Goal: Understand process/instructions: Learn about a topic

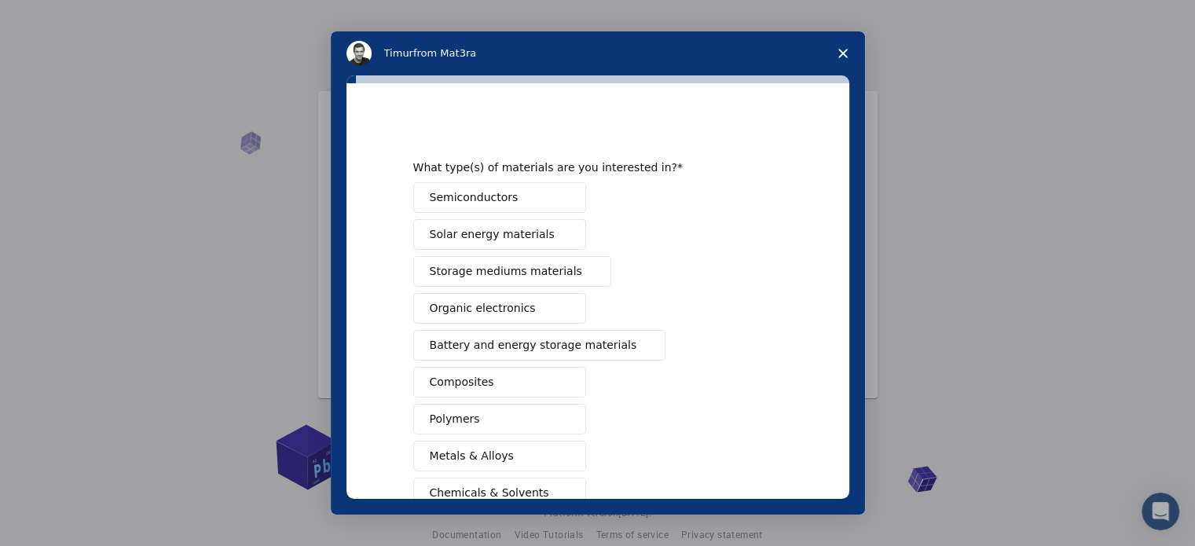
click at [842, 53] on polygon "Close survey" at bounding box center [842, 53] width 9 height 9
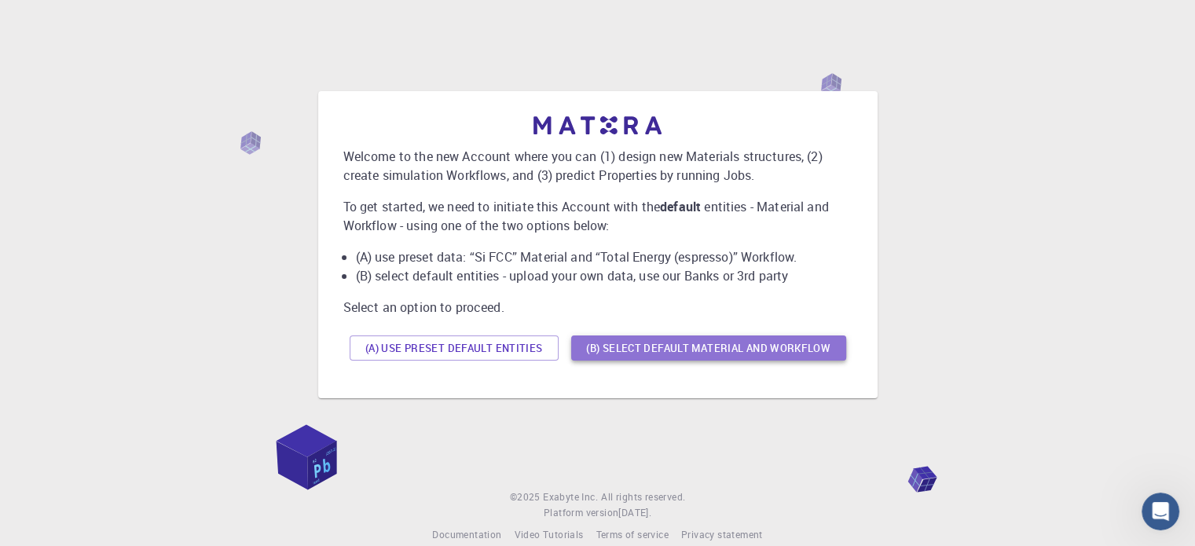
click at [732, 353] on button "(B) Select default material and workflow" at bounding box center [708, 348] width 275 height 25
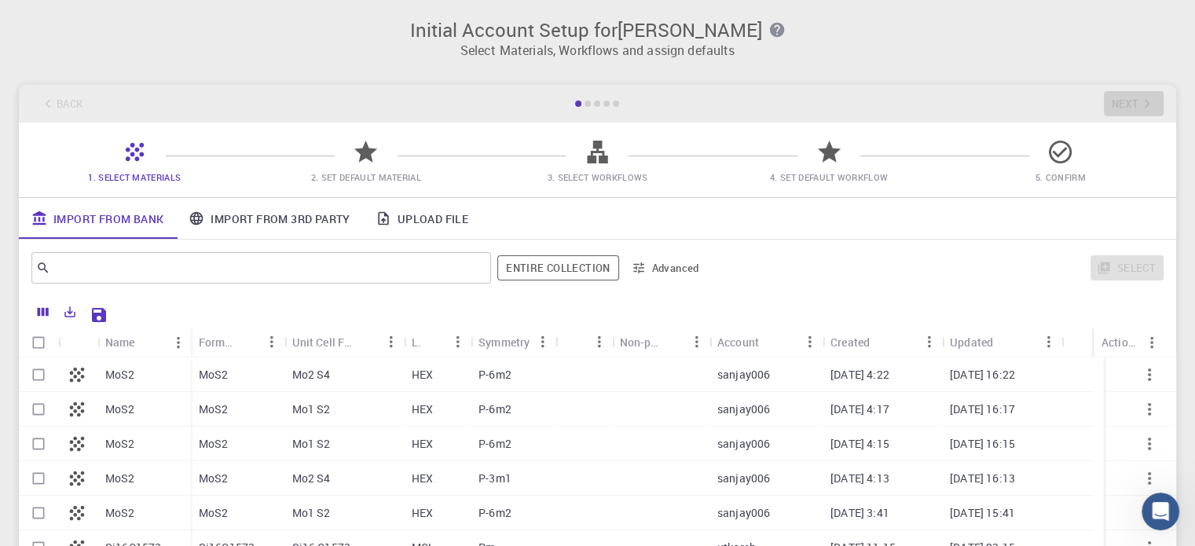
click at [472, 382] on div "P-6m2" at bounding box center [513, 375] width 84 height 35
checkbox input "true"
click at [472, 382] on div "P-6m2" at bounding box center [513, 375] width 84 height 35
checkbox input "false"
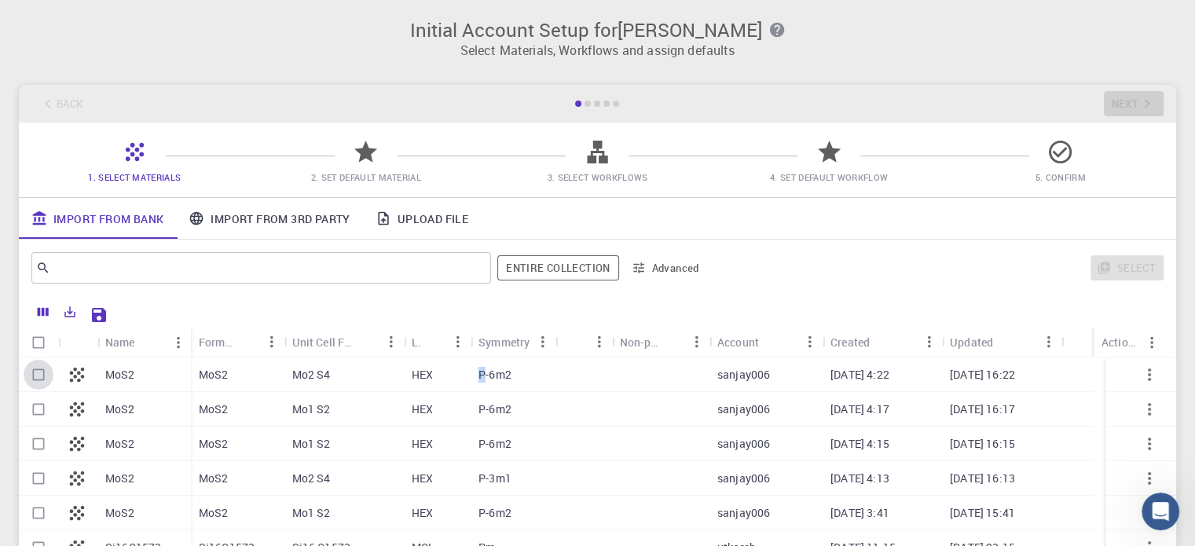
click at [41, 380] on input "Select row" at bounding box center [39, 375] width 30 height 30
checkbox input "true"
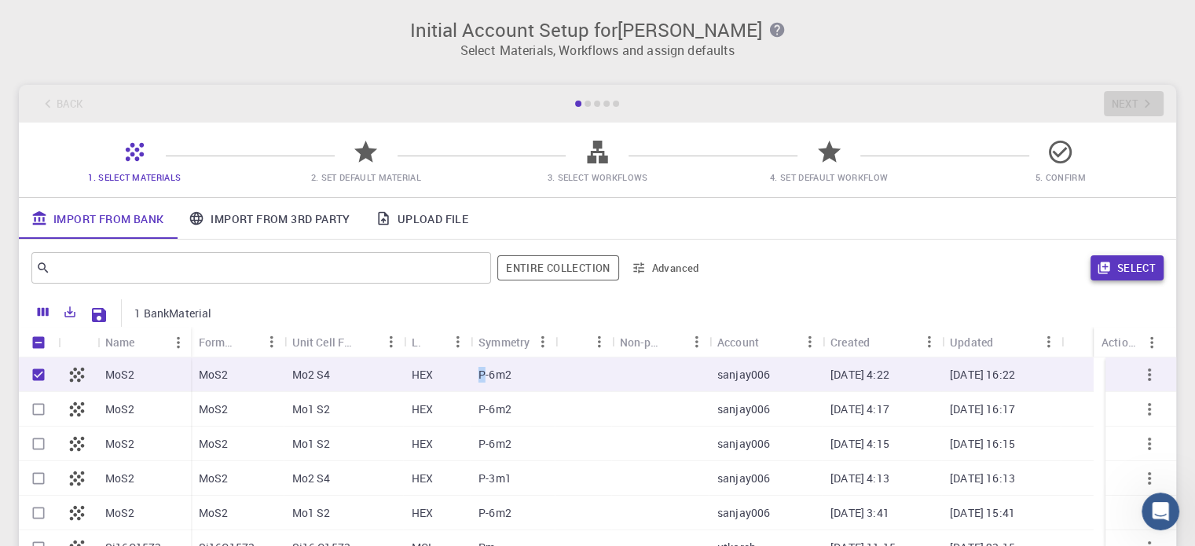
click at [1133, 266] on button "Select" at bounding box center [1127, 267] width 73 height 25
